Goal: Check status: Check status

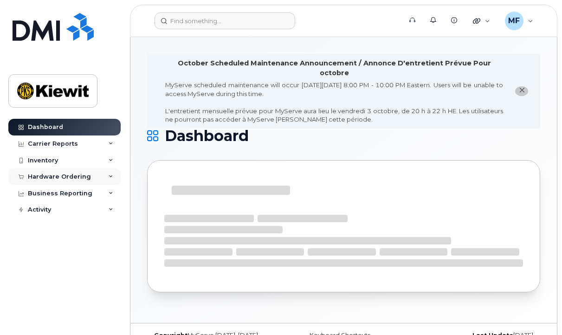
click at [72, 176] on div "Hardware Ordering" at bounding box center [59, 176] width 63 height 7
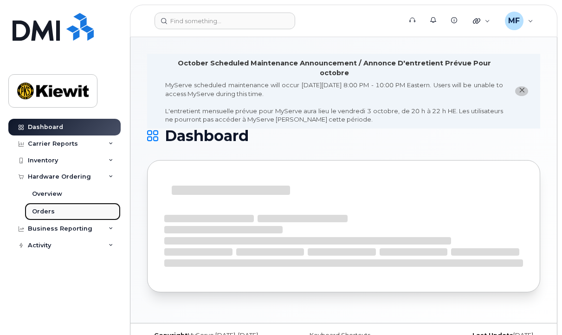
click at [52, 208] on div "Orders" at bounding box center [43, 212] width 23 height 8
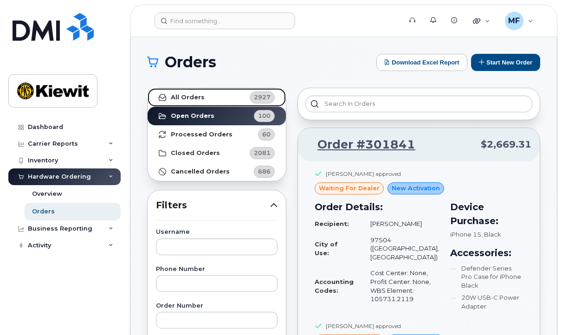
click at [191, 91] on link "All Orders 2927" at bounding box center [217, 97] width 138 height 19
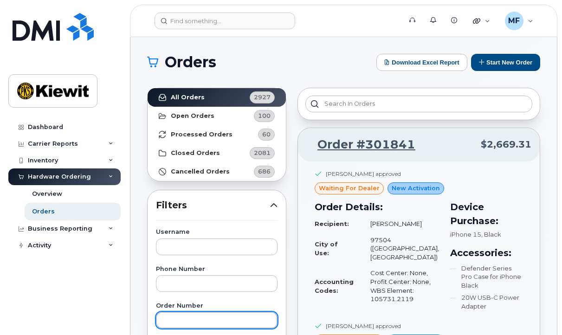
click at [176, 320] on input "text" at bounding box center [217, 320] width 122 height 17
type input "300027"
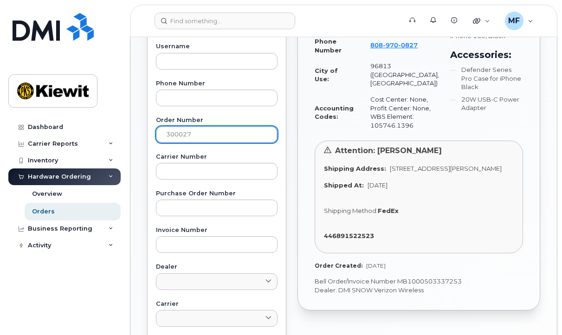
scroll to position [190, 0]
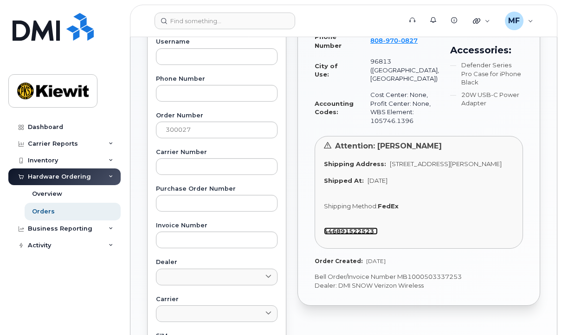
click at [352, 235] on strong "446891522523" at bounding box center [349, 231] width 50 height 7
